Goal: Task Accomplishment & Management: Use online tool/utility

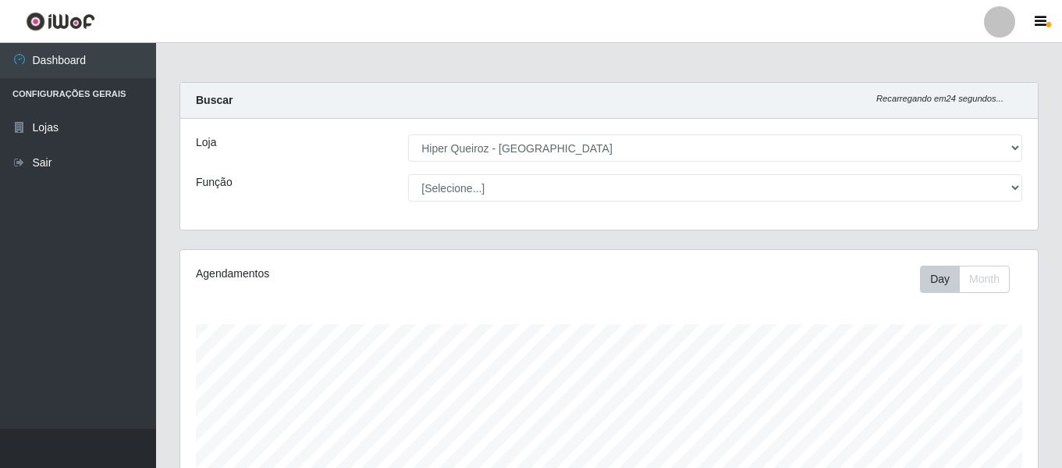
select select "497"
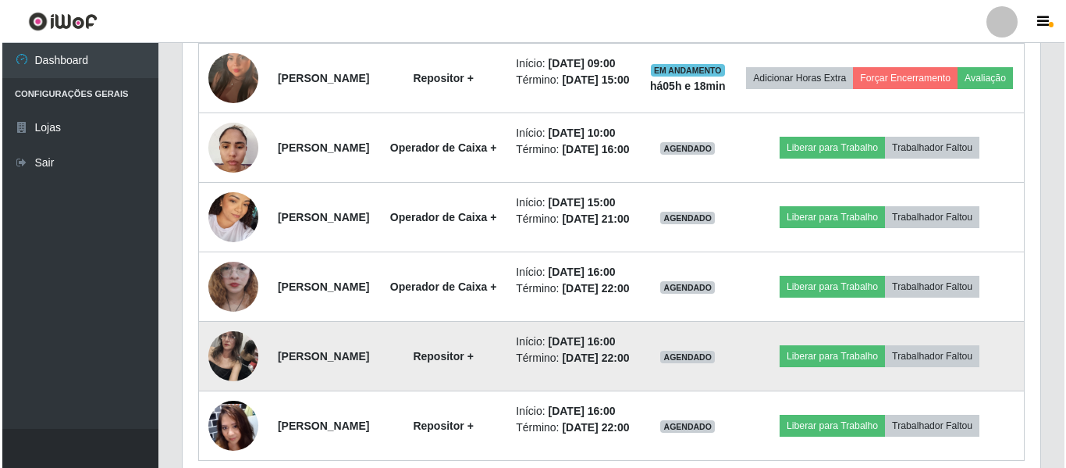
scroll to position [624, 0]
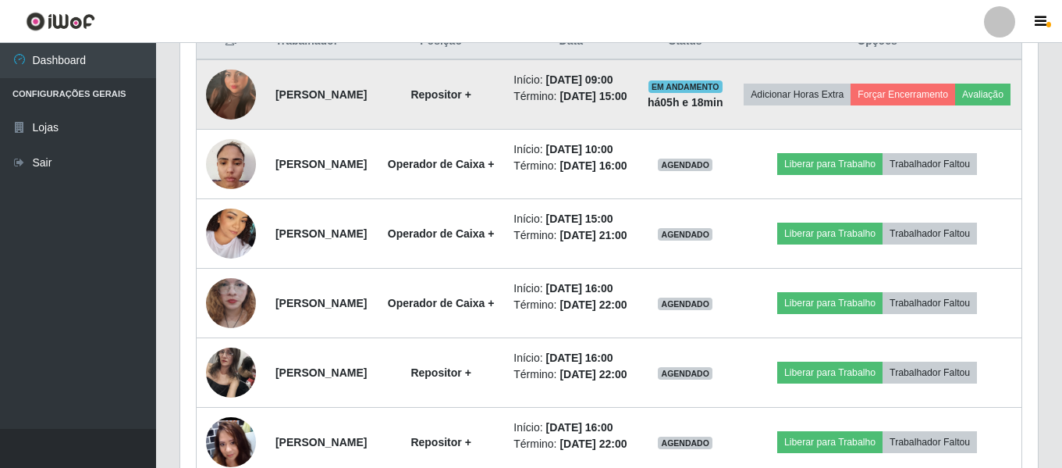
click at [233, 104] on img at bounding box center [231, 94] width 50 height 89
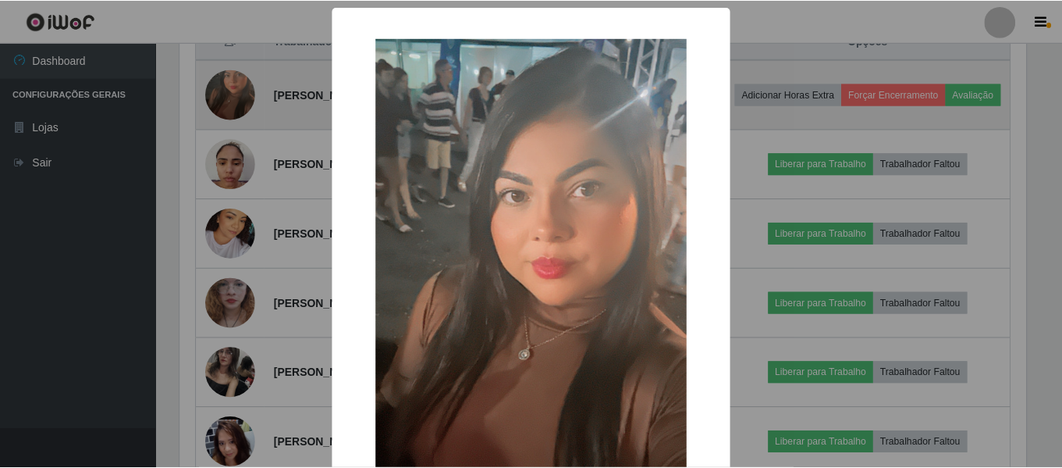
scroll to position [324, 850]
click at [233, 104] on div "× OK Cancel" at bounding box center [533, 234] width 1066 height 468
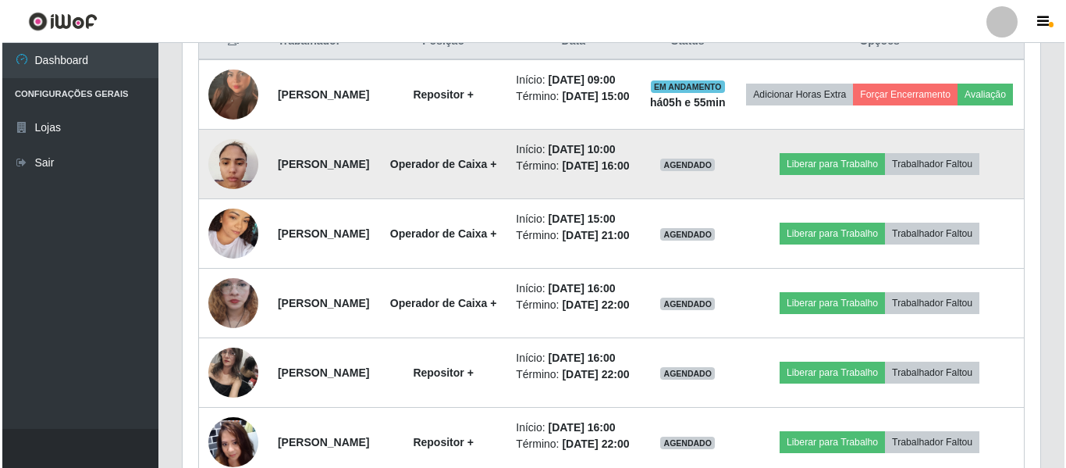
scroll to position [546, 0]
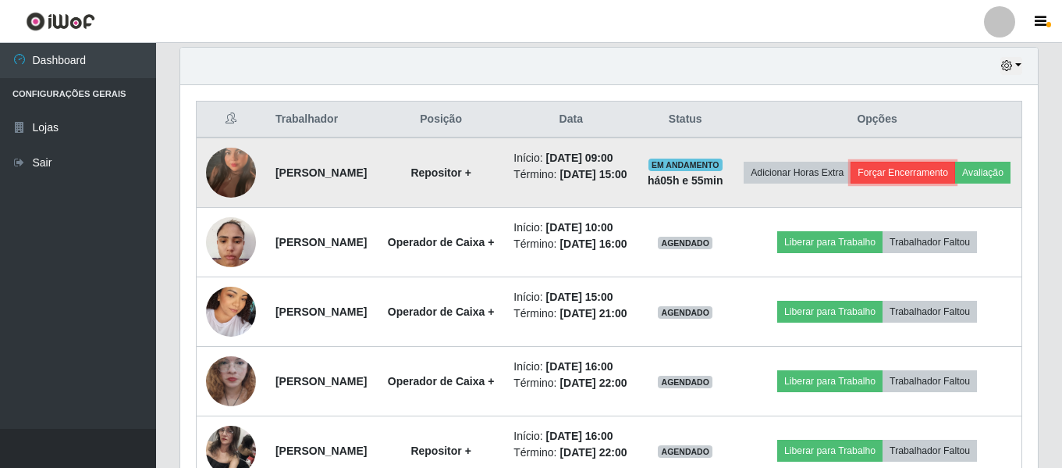
click at [942, 173] on button "Forçar Encerramento" at bounding box center [903, 173] width 105 height 22
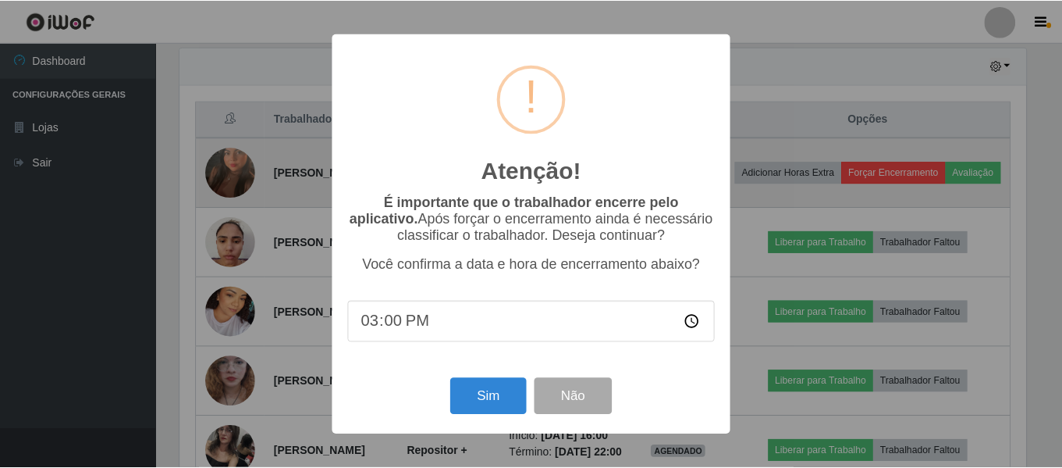
scroll to position [324, 850]
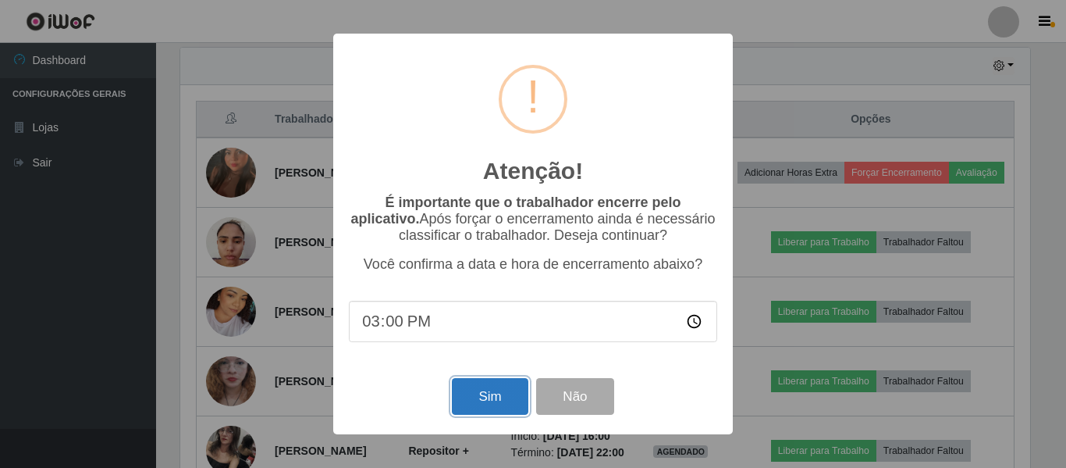
click at [491, 397] on button "Sim" at bounding box center [490, 396] width 76 height 37
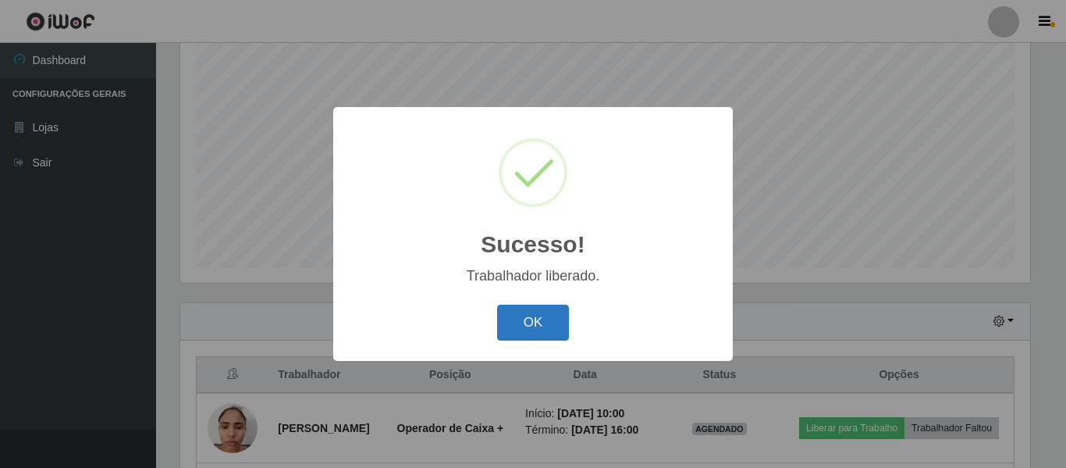
click at [530, 312] on button "OK" at bounding box center [533, 322] width 73 height 37
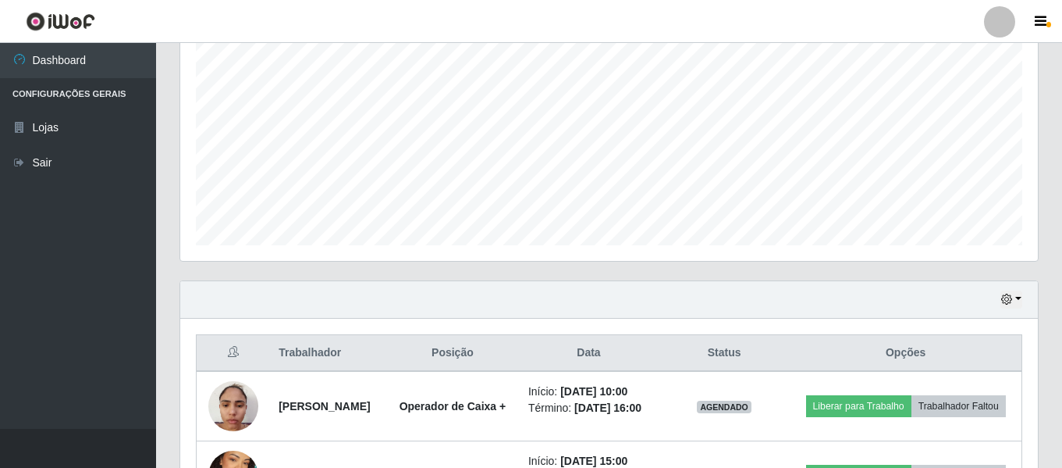
scroll to position [546, 0]
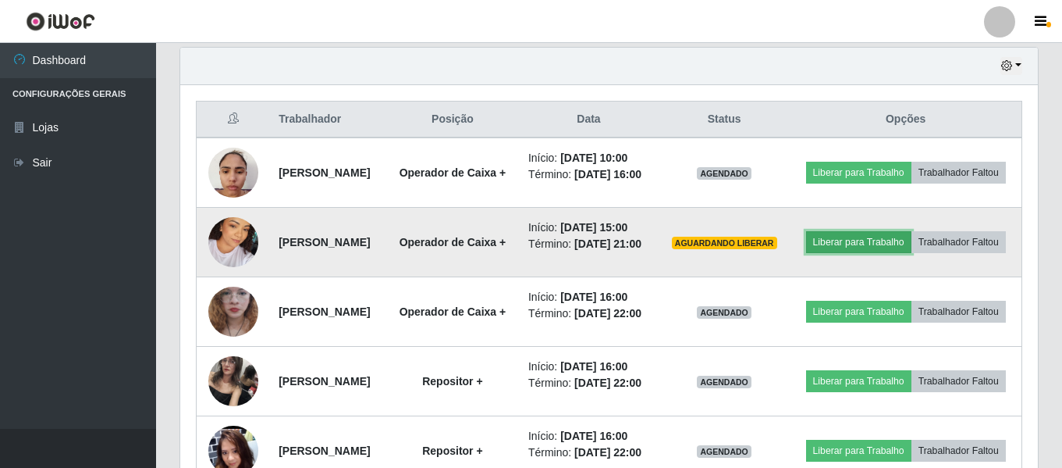
click at [881, 253] on button "Liberar para Trabalho" at bounding box center [858, 242] width 105 height 22
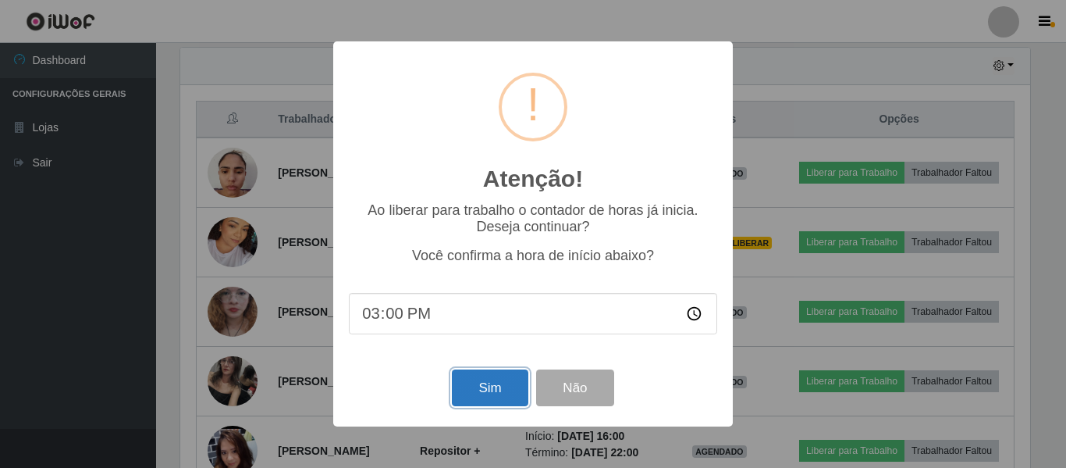
click at [476, 393] on button "Sim" at bounding box center [490, 387] width 76 height 37
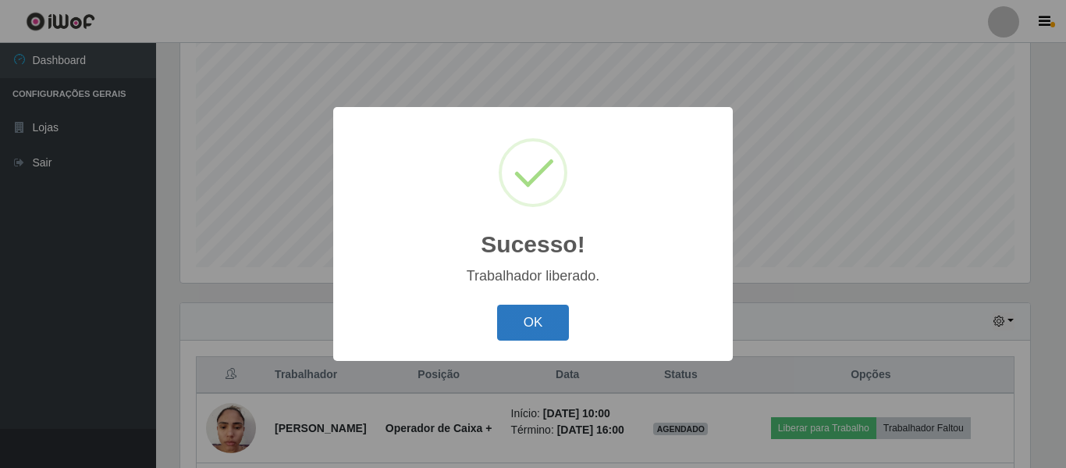
click at [532, 316] on button "OK" at bounding box center [533, 322] width 73 height 37
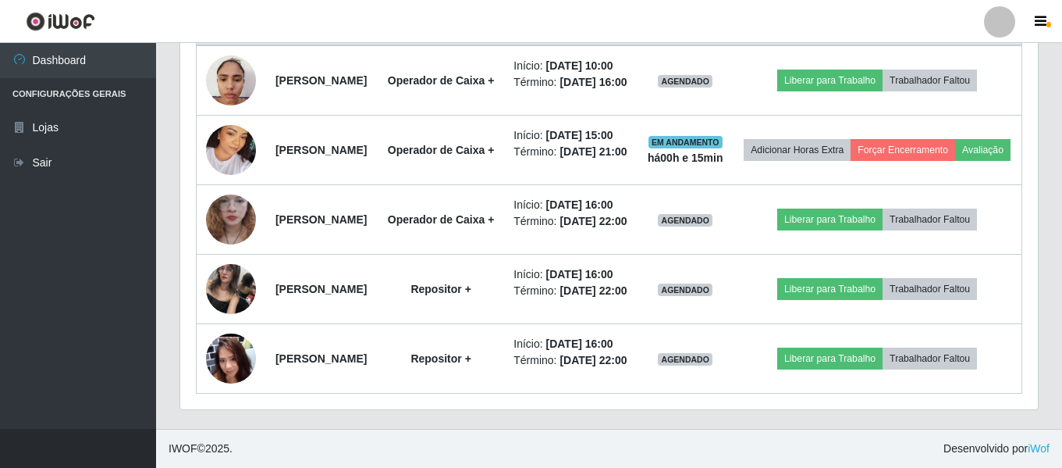
scroll to position [545, 0]
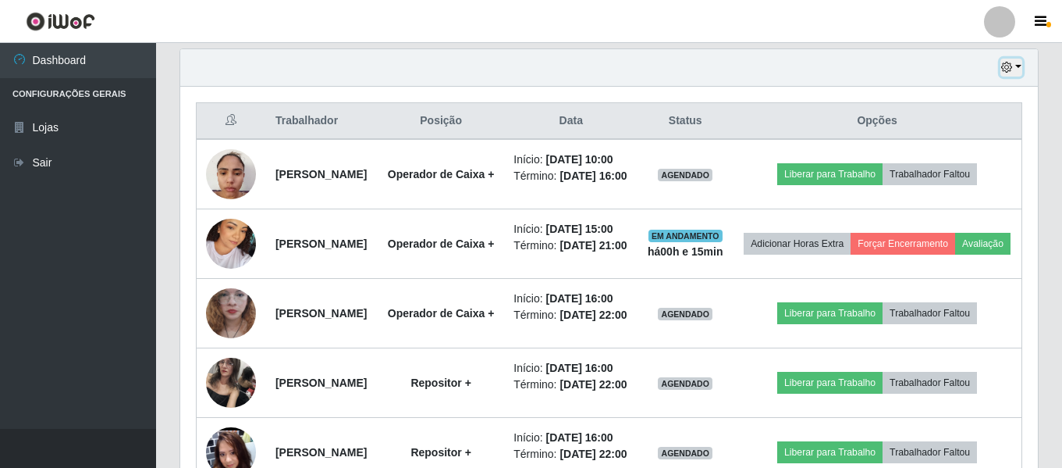
click at [1009, 60] on button "button" at bounding box center [1012, 68] width 22 height 18
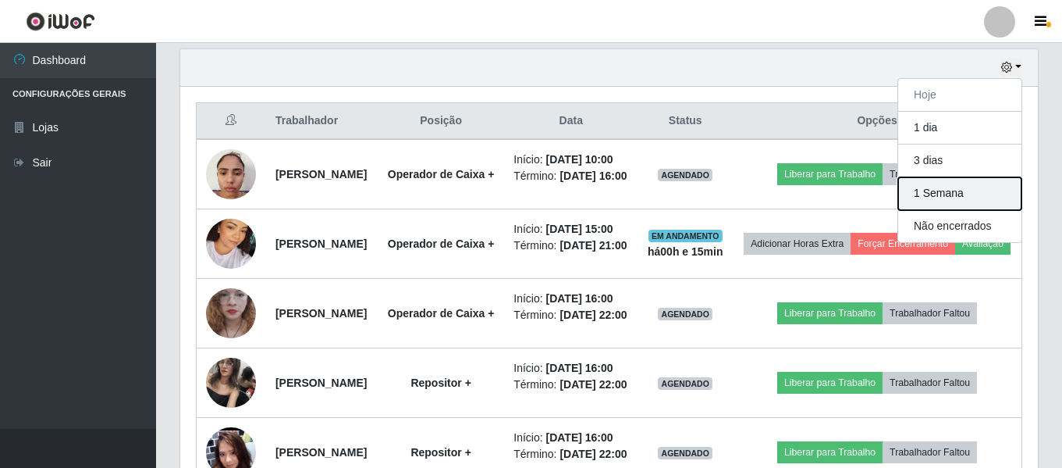
click at [987, 192] on button "1 Semana" at bounding box center [959, 193] width 123 height 33
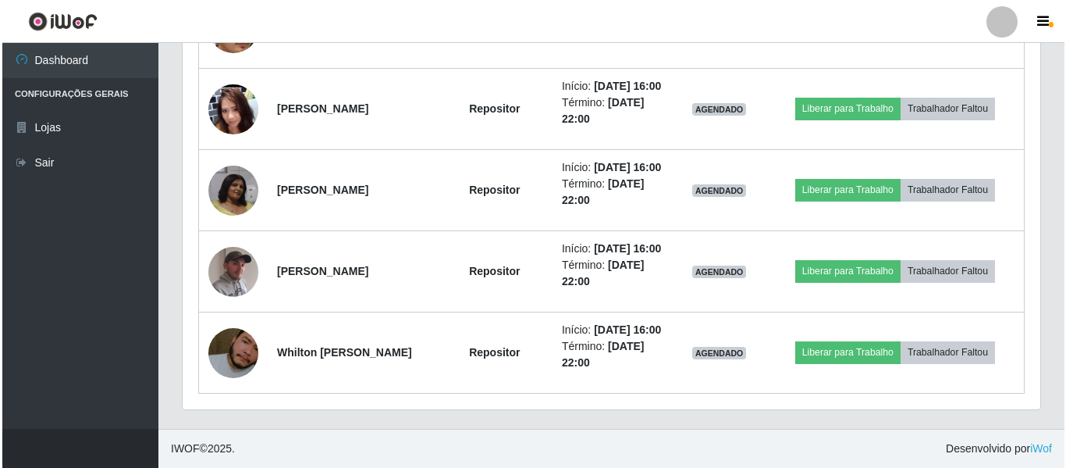
scroll to position [1755, 0]
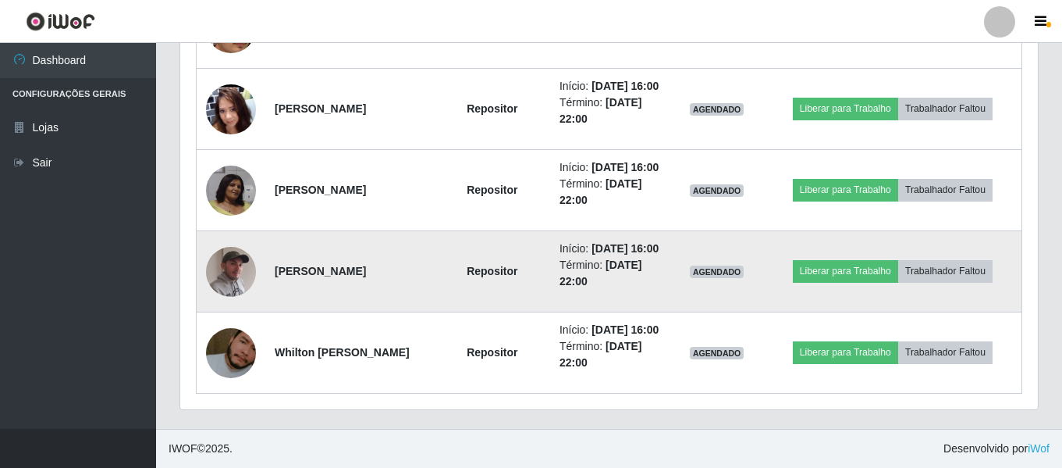
click at [241, 251] on img at bounding box center [231, 271] width 50 height 62
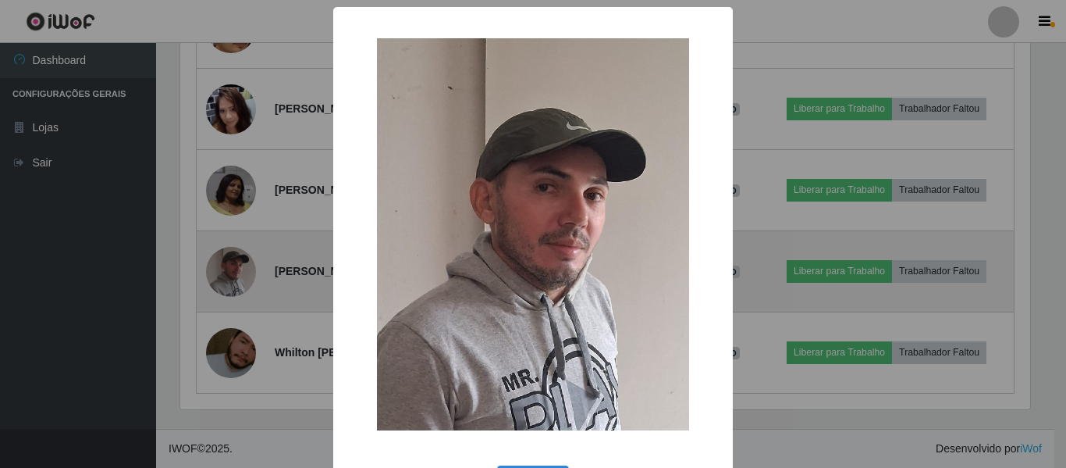
click at [241, 251] on div "× OK Cancel" at bounding box center [533, 234] width 1066 height 468
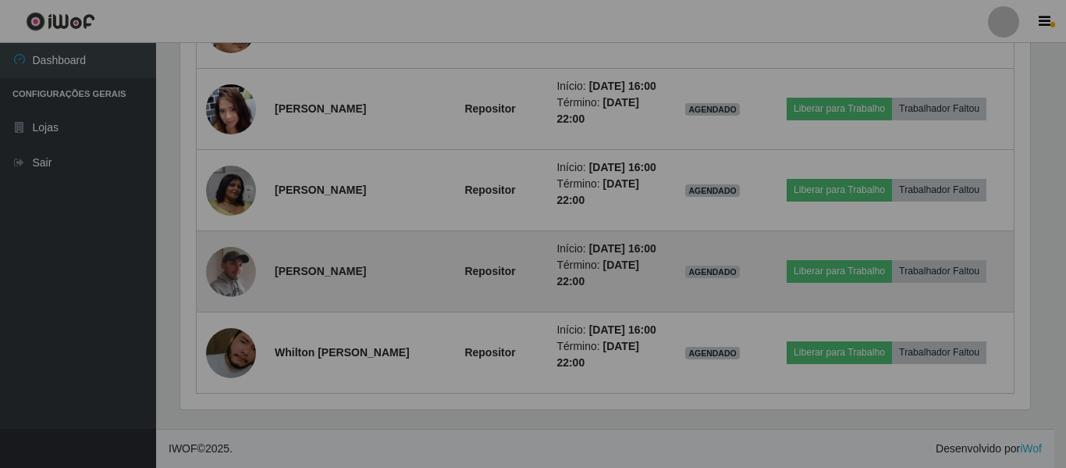
scroll to position [324, 858]
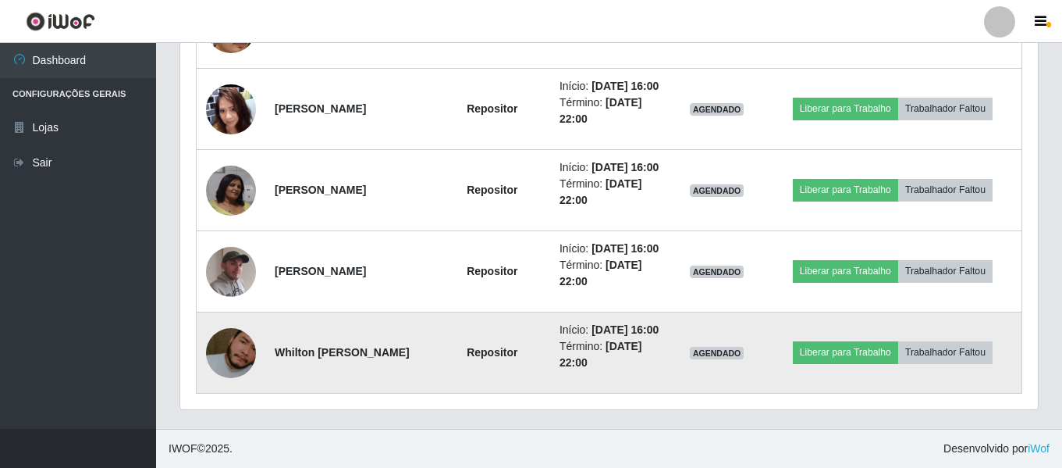
click at [224, 349] on img at bounding box center [231, 352] width 50 height 89
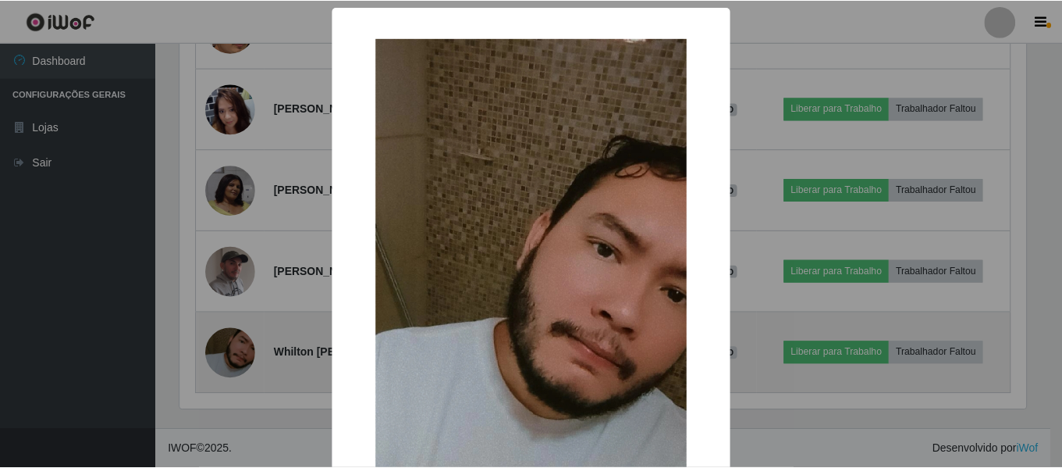
scroll to position [324, 850]
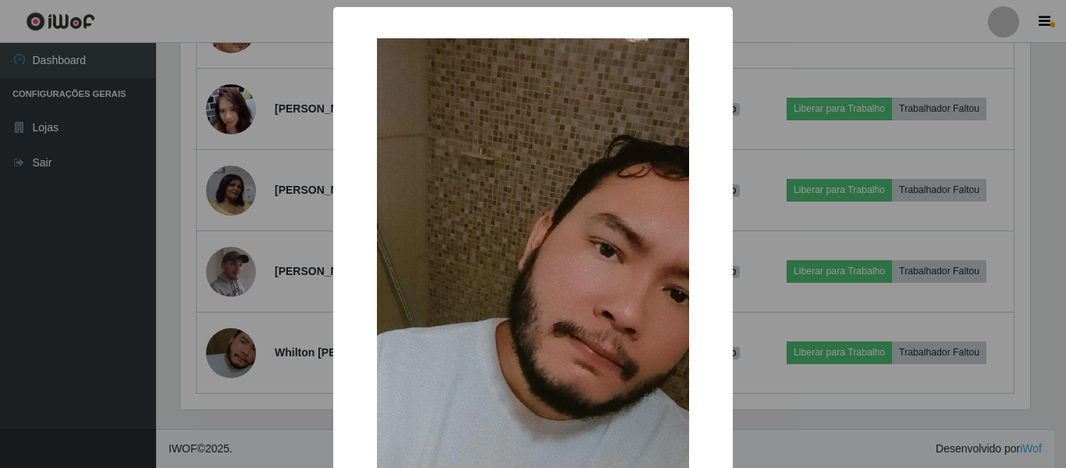
click at [225, 347] on div "× OK Cancel" at bounding box center [533, 234] width 1066 height 468
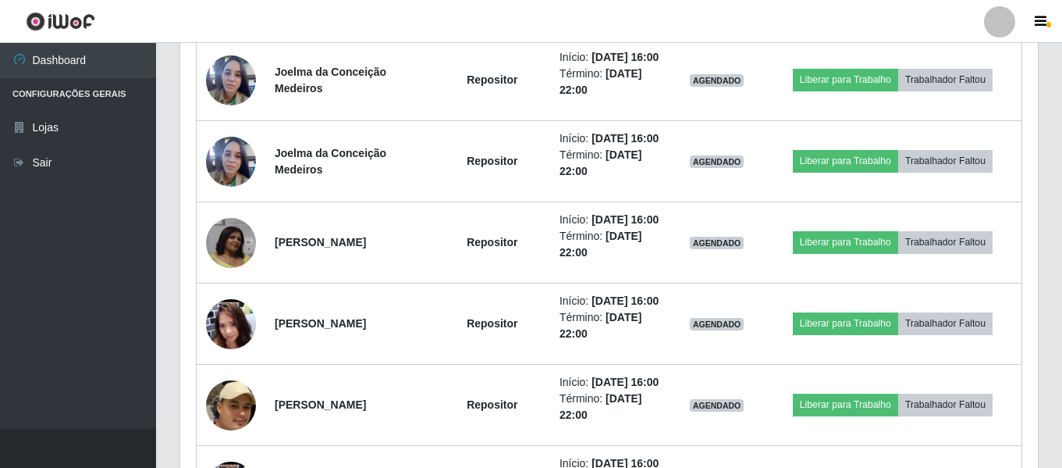
scroll to position [1130, 0]
